Goal: Communication & Community: Answer question/provide support

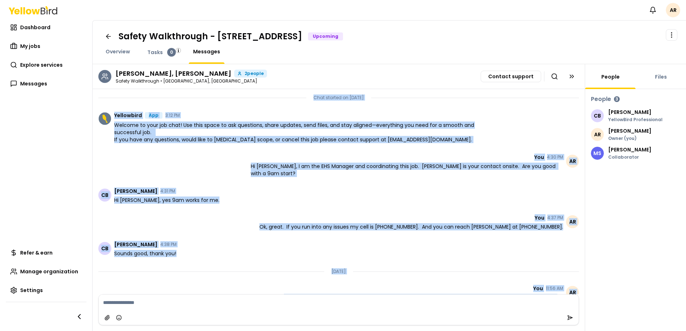
scroll to position [75, 0]
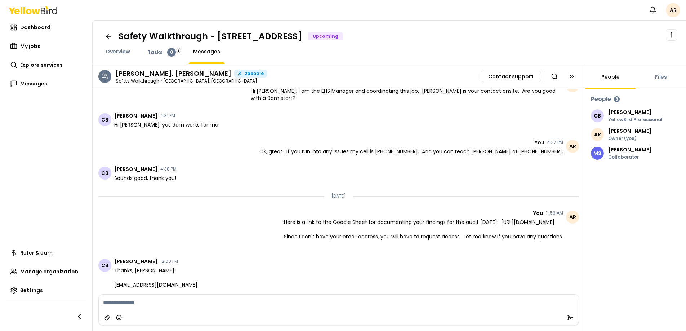
click at [137, 305] on textarea at bounding box center [339, 302] width 480 height 16
type textarea "*"
type textarea "**********"
click at [572, 317] on icon "submit" at bounding box center [570, 318] width 6 height 6
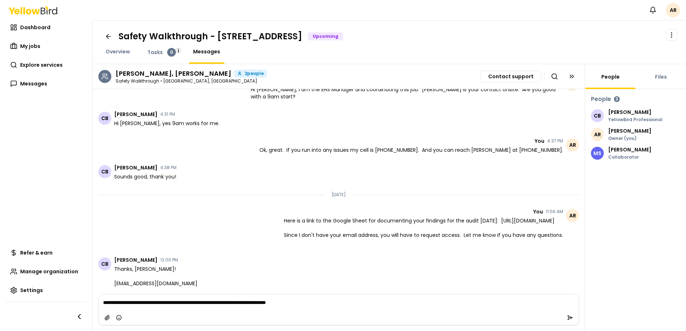
scroll to position [102, 0]
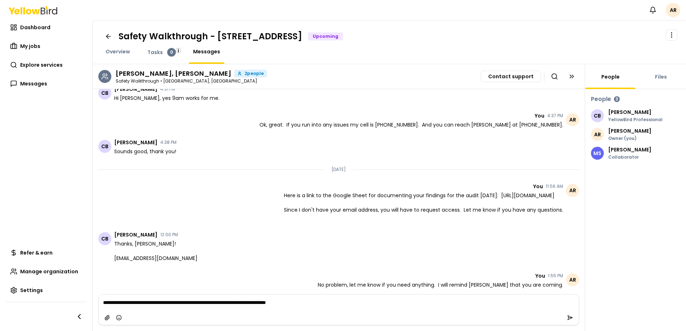
click at [169, 258] on span "Thanks, [PERSON_NAME]! [EMAIL_ADDRESS][DOMAIN_NAME]" at bounding box center [155, 251] width 83 height 22
copy span "[EMAIL_ADDRESS][DOMAIN_NAME]"
